Goal: Task Accomplishment & Management: Complete application form

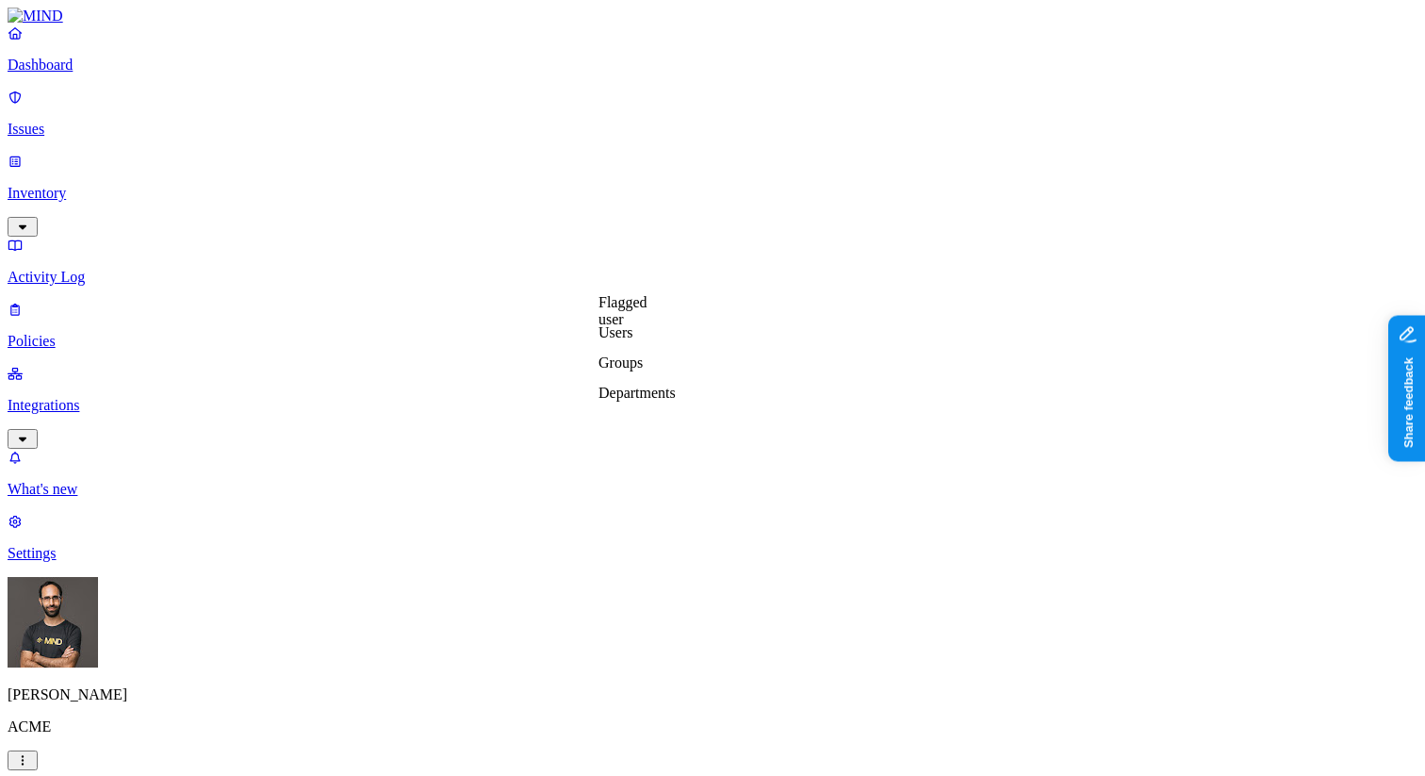
click at [656, 401] on label "Departments" at bounding box center [636, 392] width 77 height 16
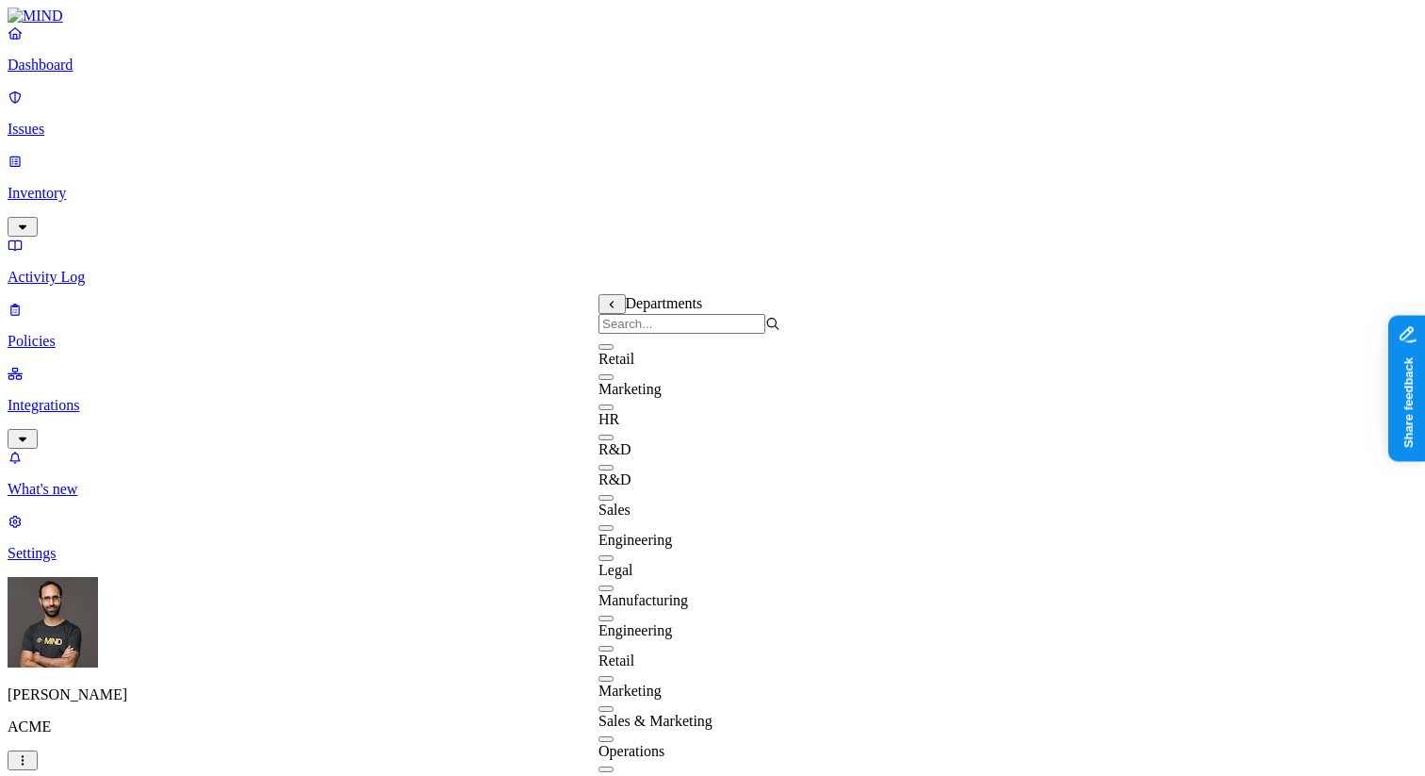
click at [631, 453] on span "R&D" at bounding box center [614, 449] width 33 height 16
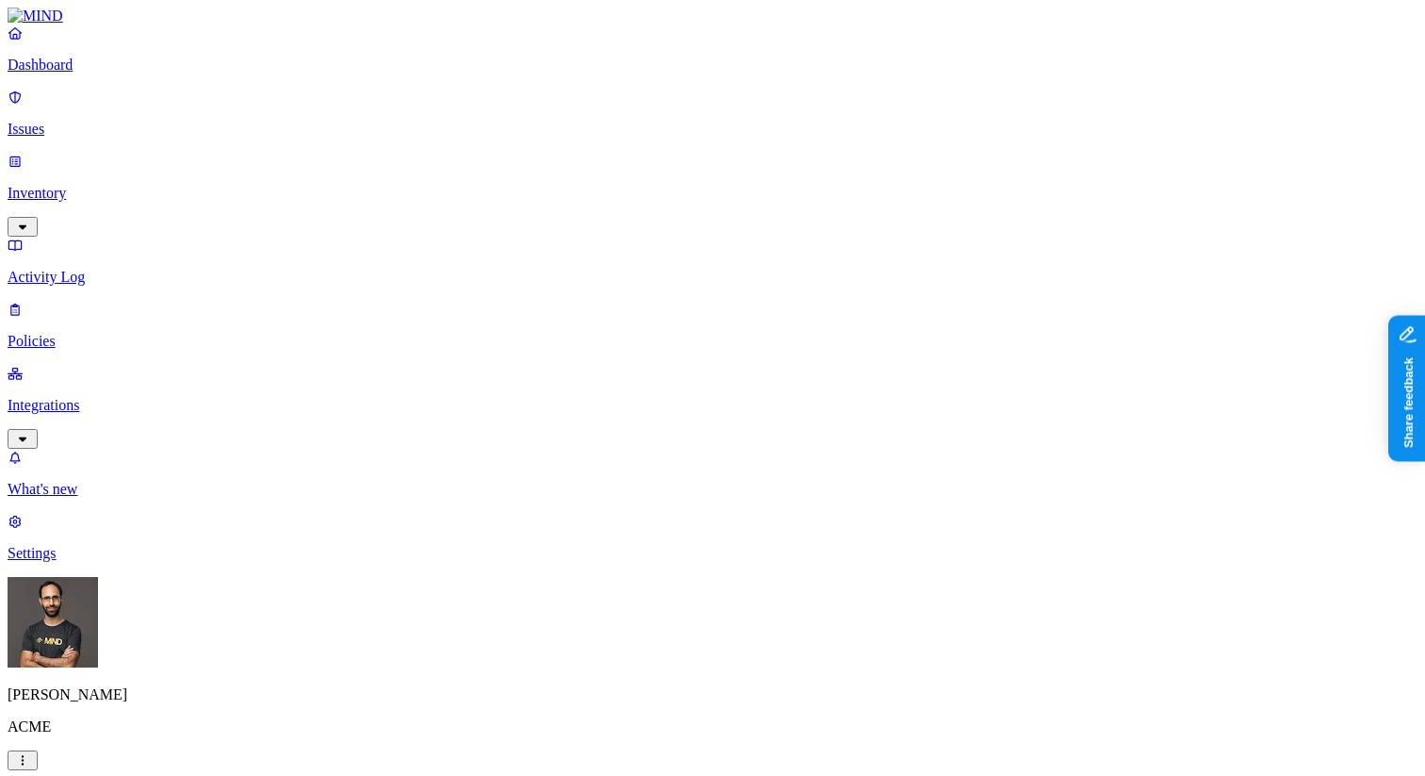
click at [78, 333] on p "Policies" at bounding box center [713, 341] width 1410 height 17
click at [660, 554] on label "Departments" at bounding box center [636, 546] width 77 height 16
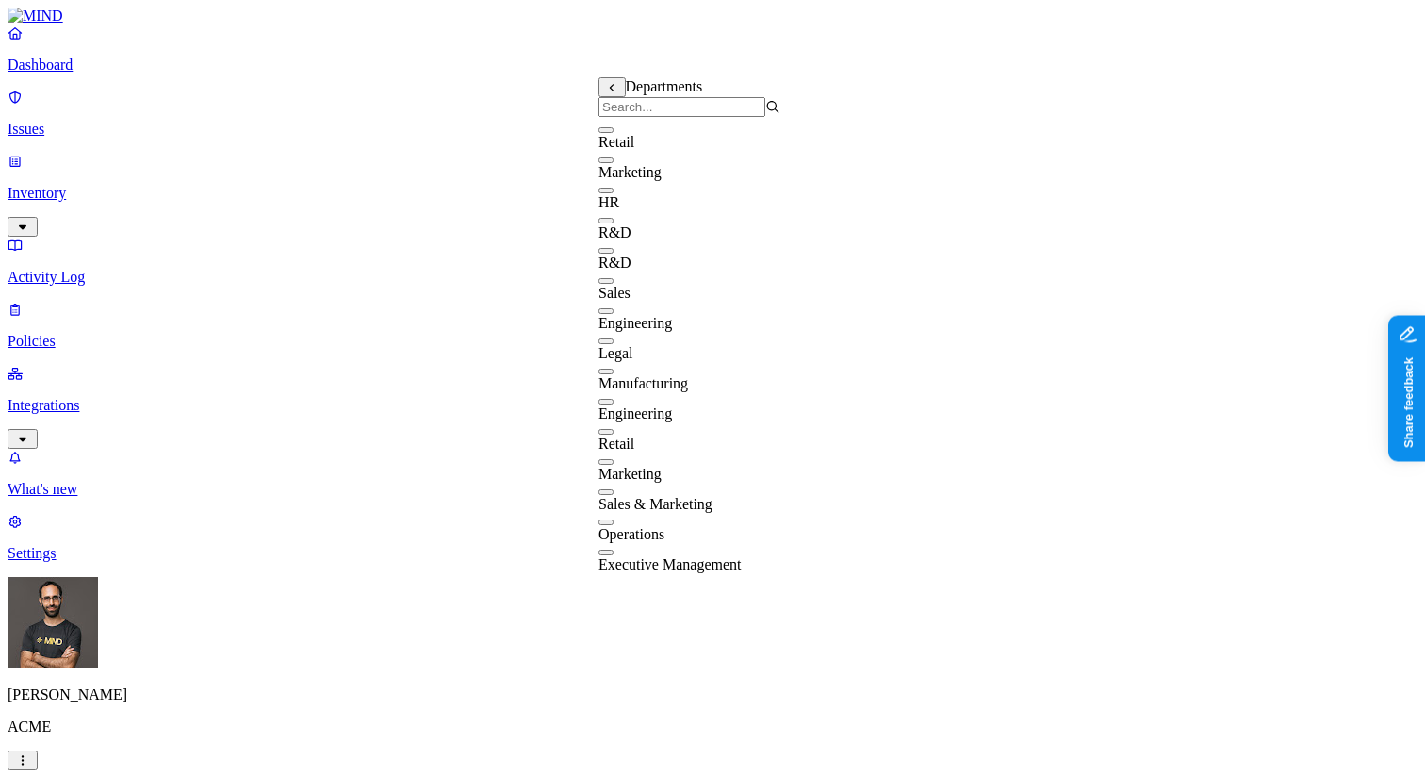
click at [689, 117] on input "search" at bounding box center [681, 107] width 167 height 20
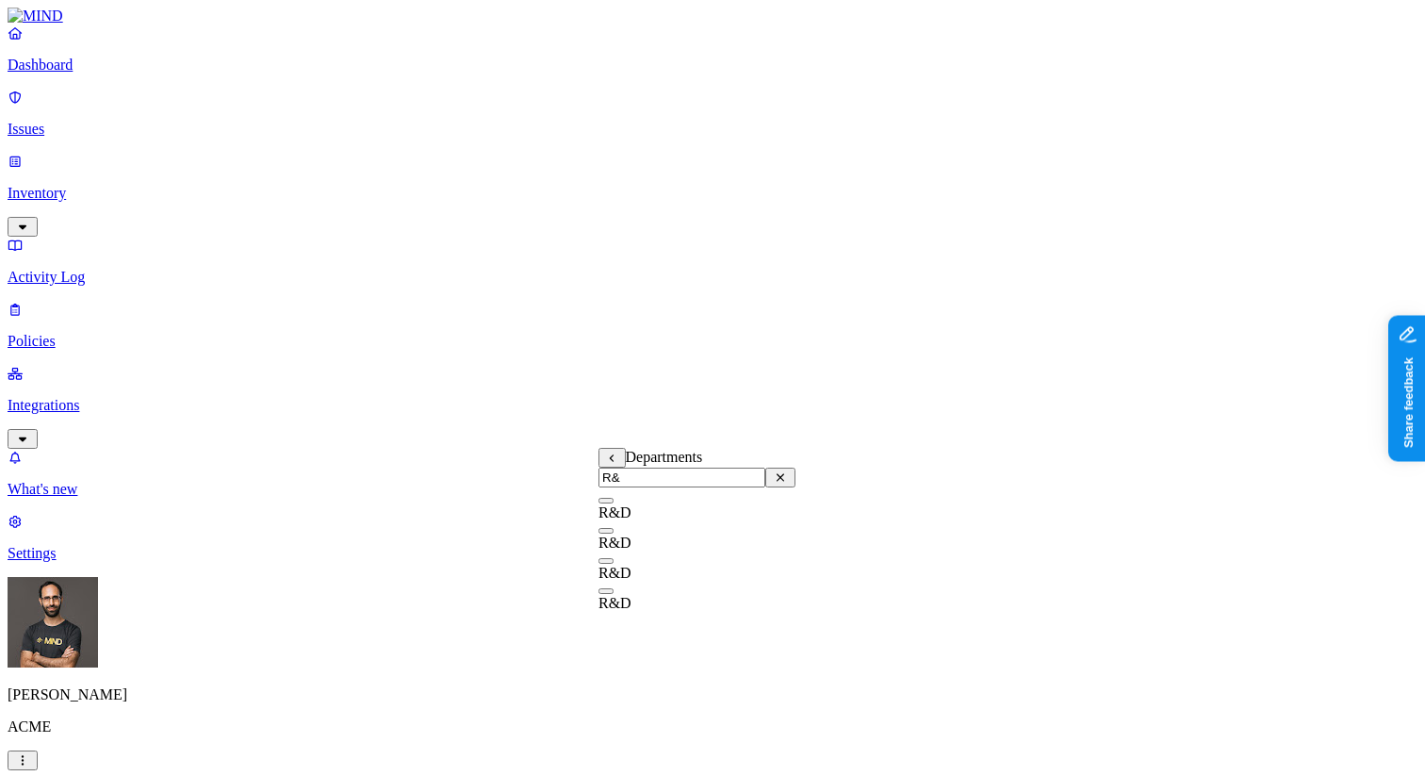
type input "R&D"
click at [641, 484] on label "Departments" at bounding box center [636, 477] width 77 height 16
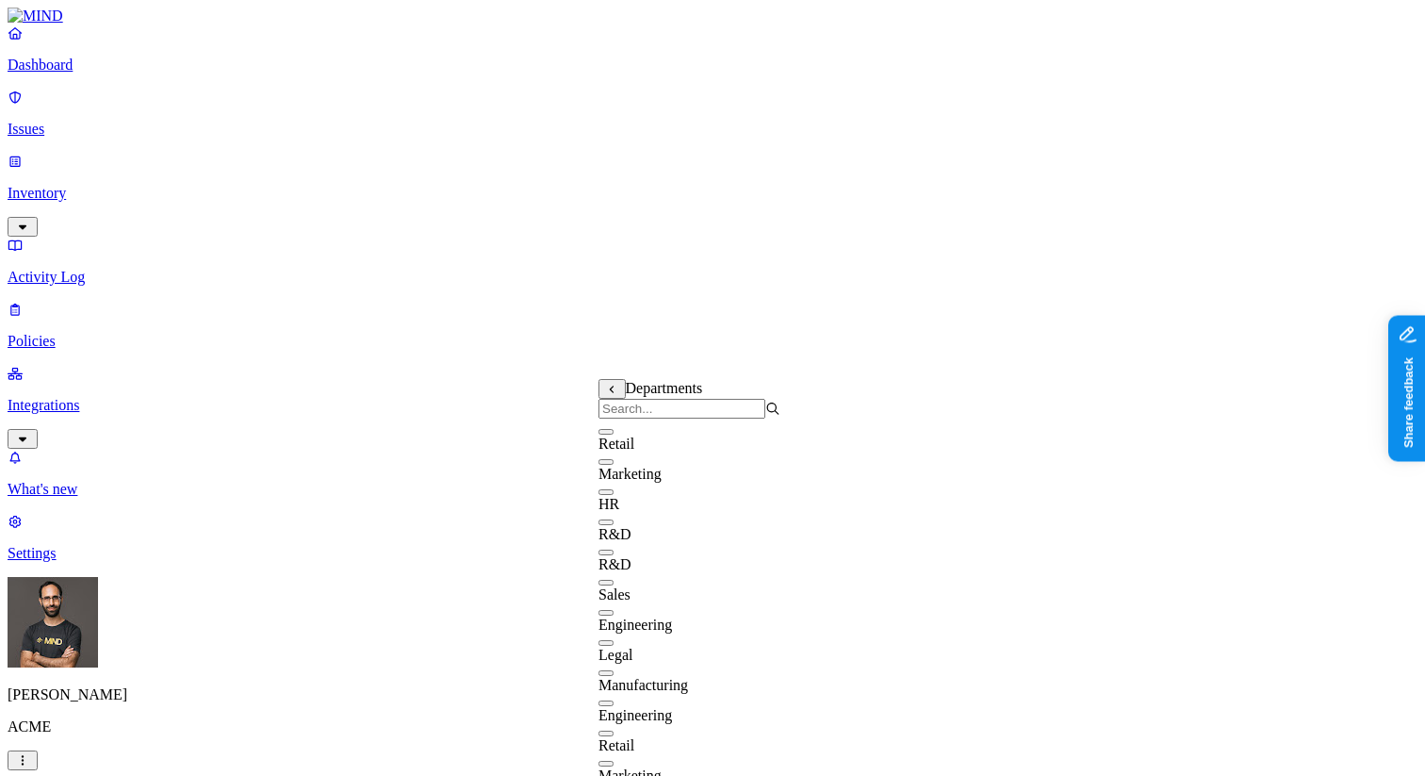
click at [673, 418] on input "search" at bounding box center [681, 409] width 167 height 20
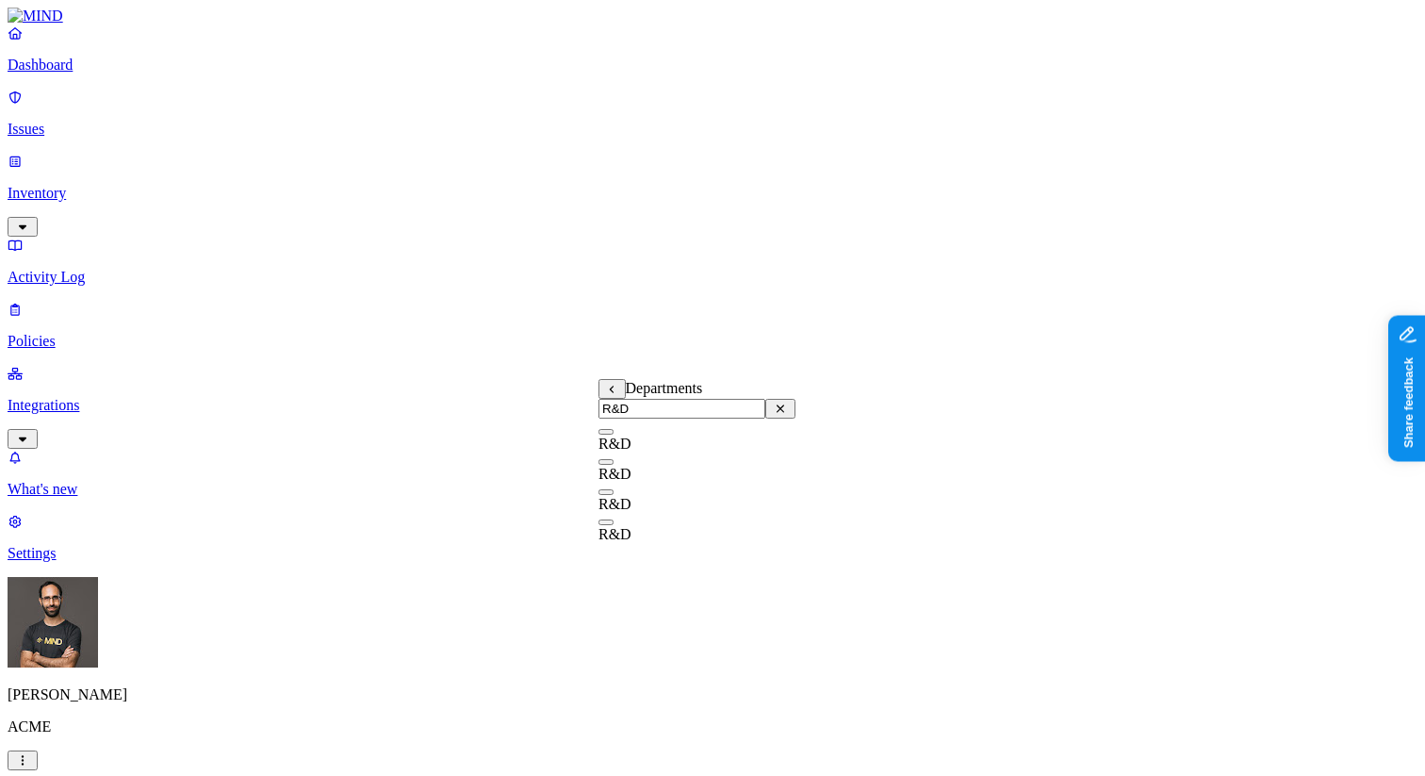
type input "R&D"
click at [670, 478] on div "R&D" at bounding box center [696, 466] width 197 height 34
click at [132, 185] on p "Inventory" at bounding box center [713, 193] width 1410 height 17
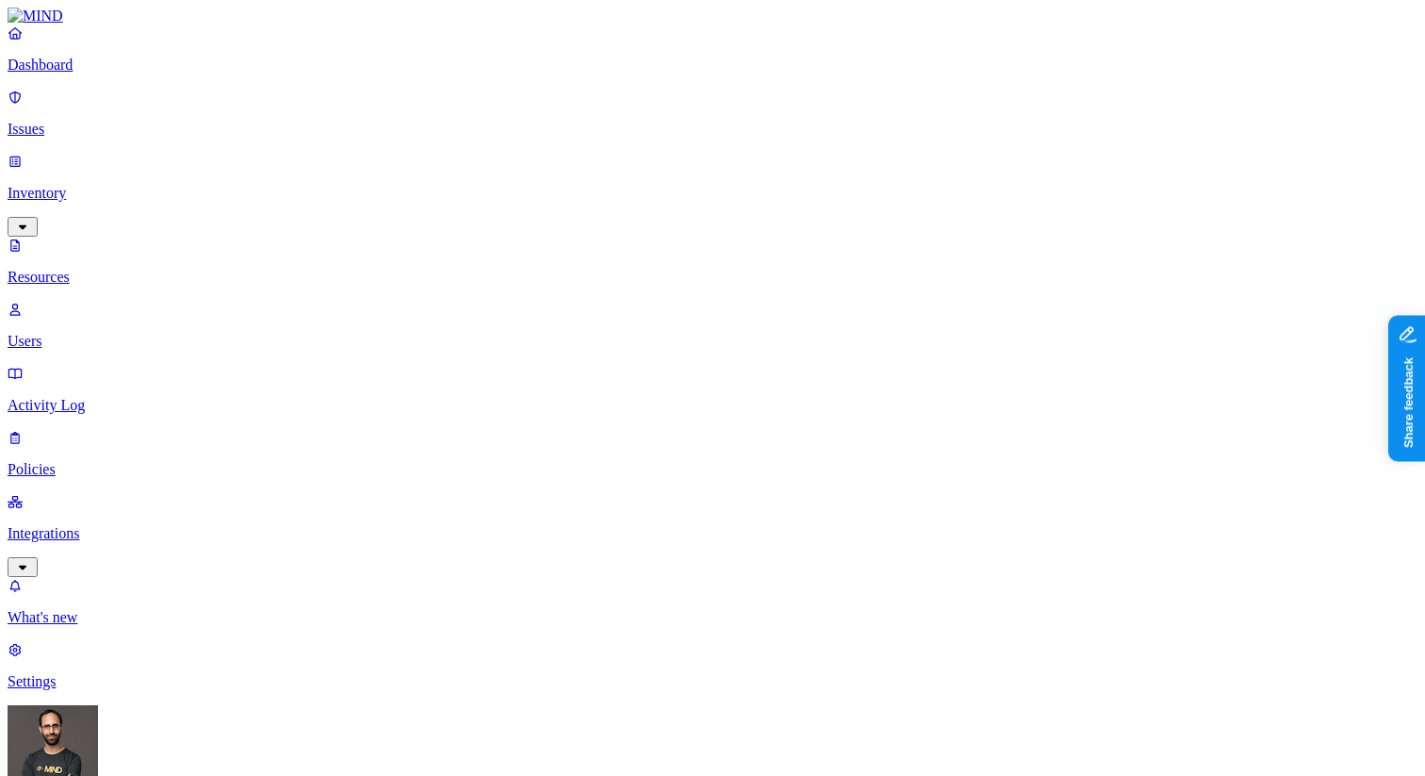
click at [124, 333] on p "Users" at bounding box center [713, 341] width 1410 height 17
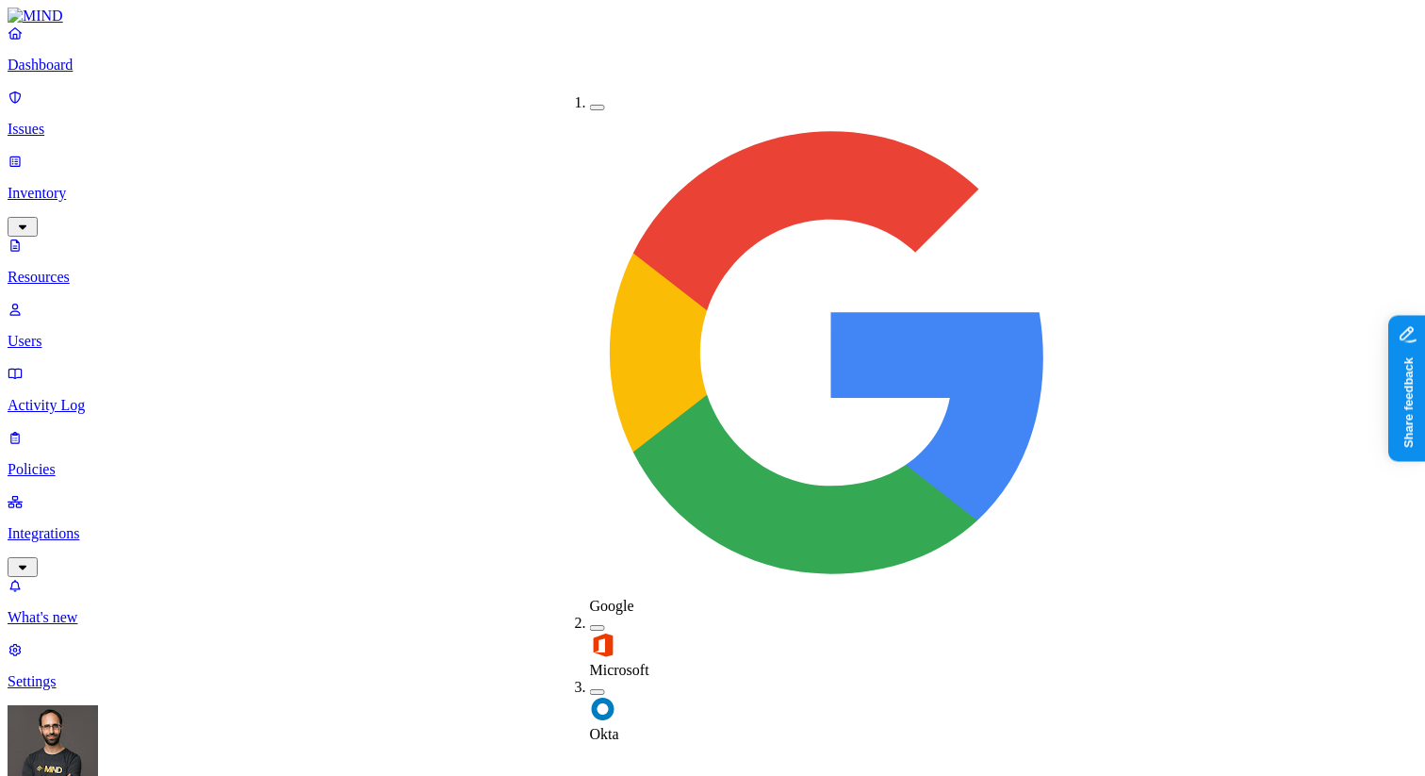
click at [597, 695] on img at bounding box center [603, 708] width 26 height 26
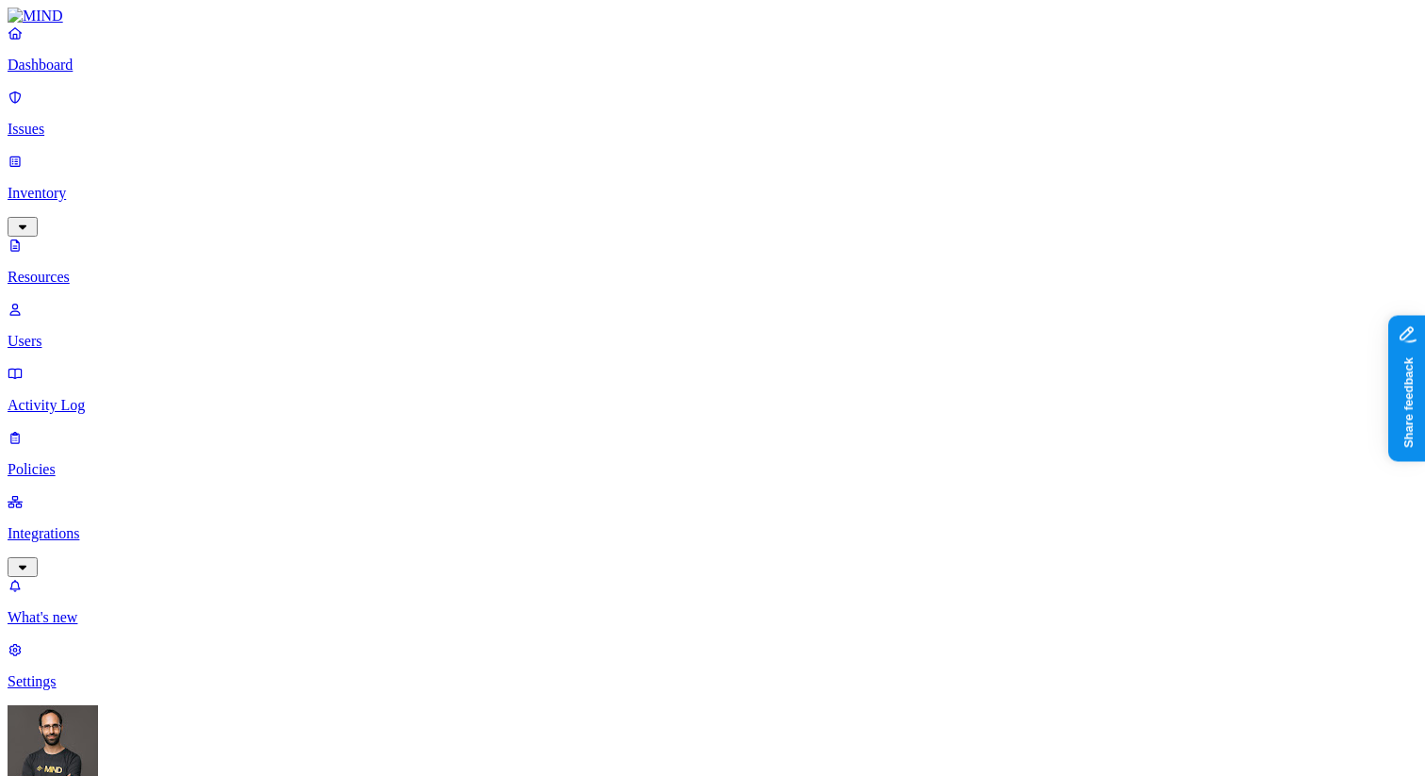
click at [130, 121] on p "Issues" at bounding box center [713, 129] width 1410 height 17
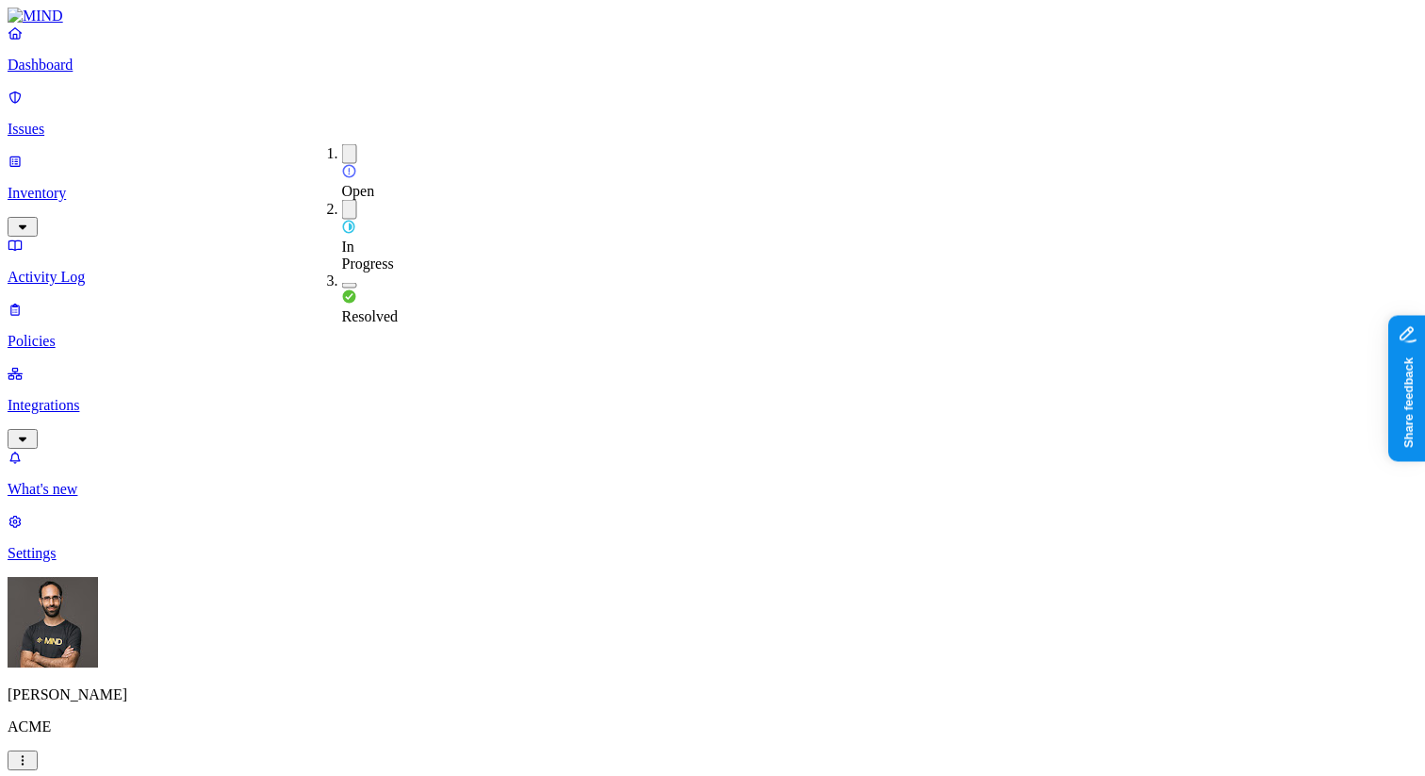
click at [342, 272] on div "Resolved" at bounding box center [342, 298] width 0 height 53
click at [126, 185] on p "Inventory" at bounding box center [713, 193] width 1410 height 17
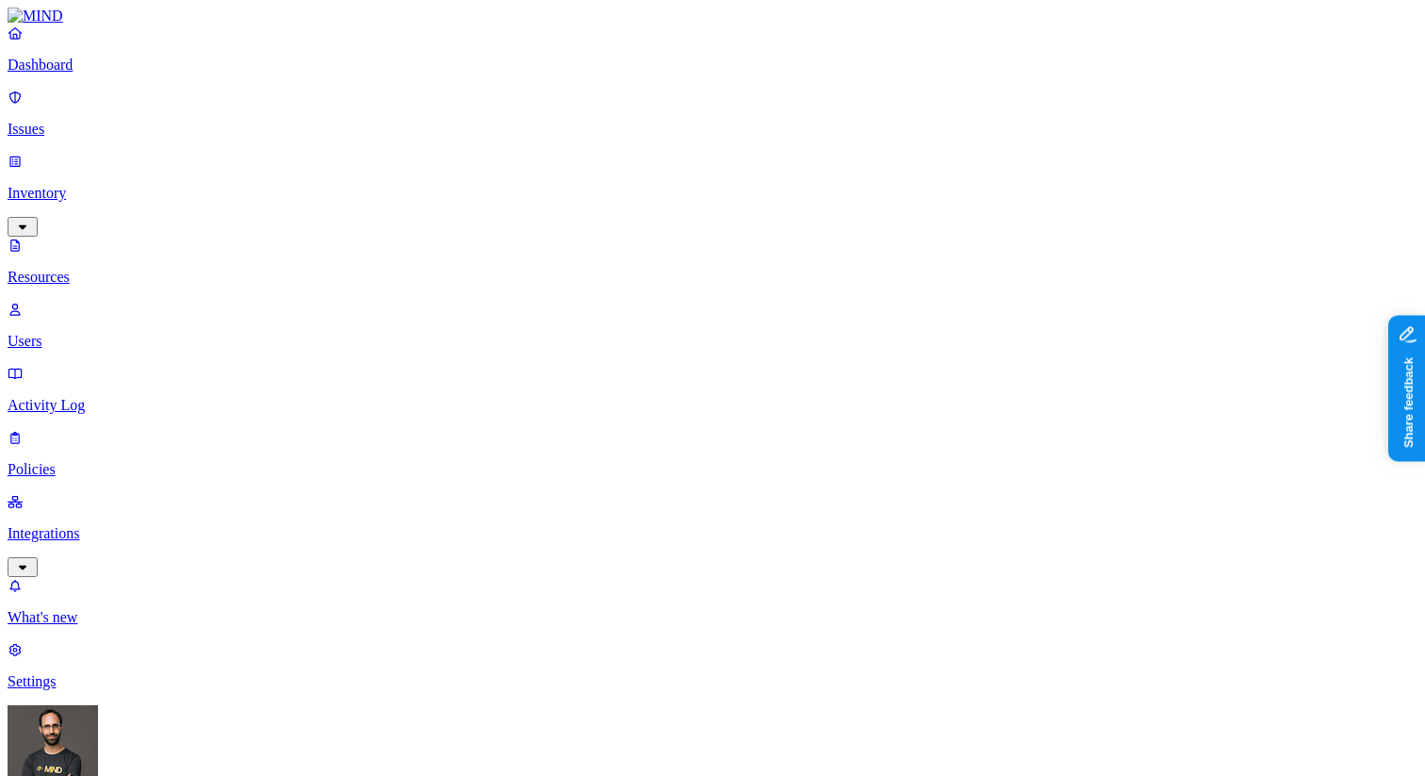
click at [123, 333] on p "Users" at bounding box center [713, 341] width 1410 height 17
